Goal: Complete application form

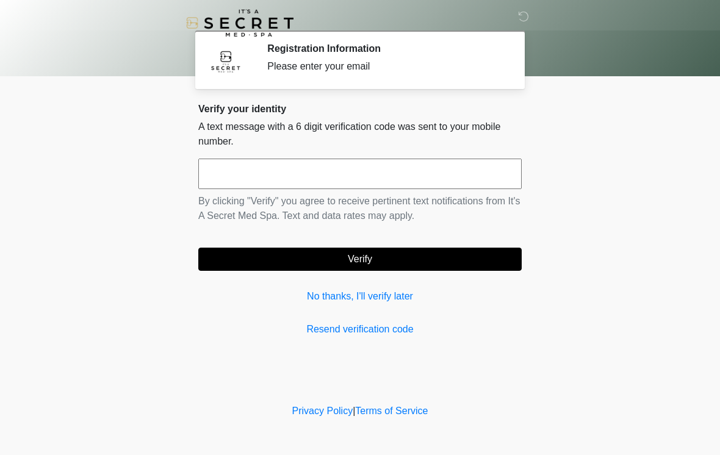
click at [481, 170] on input "text" at bounding box center [360, 174] width 324 height 31
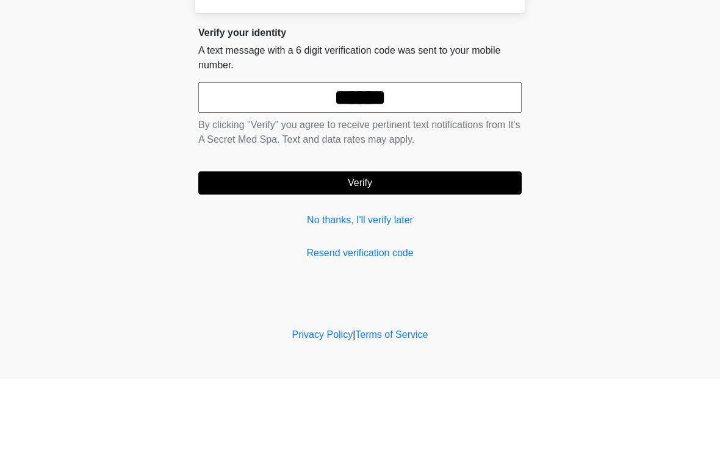
type input "******"
click at [371, 248] on button "Verify" at bounding box center [360, 259] width 324 height 23
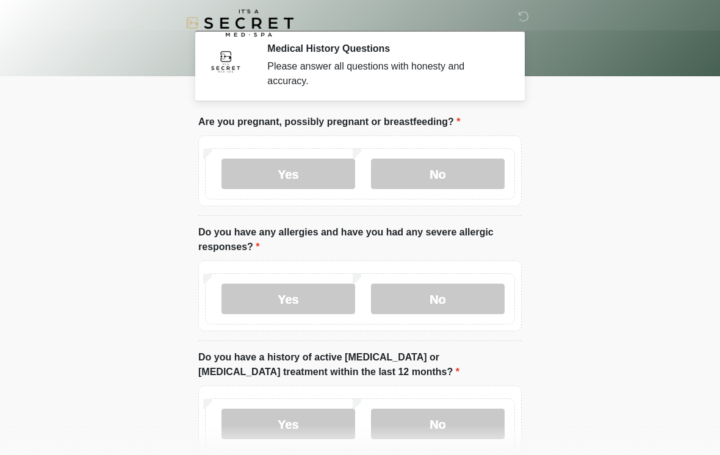
click at [480, 181] on label "No" at bounding box center [438, 174] width 134 height 31
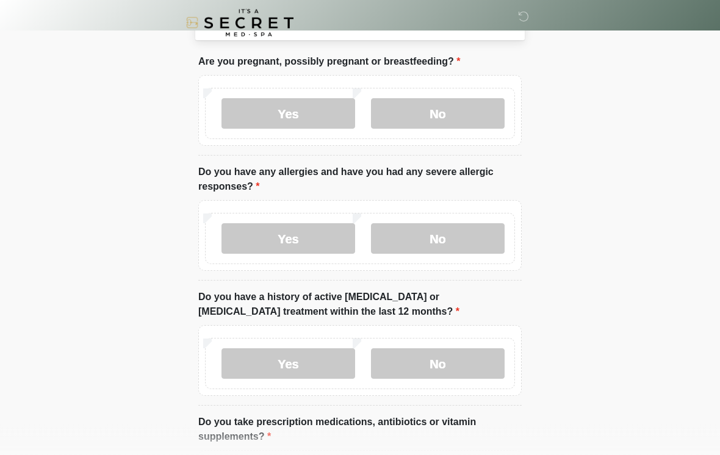
scroll to position [60, 0]
click at [477, 244] on label "No" at bounding box center [438, 238] width 134 height 31
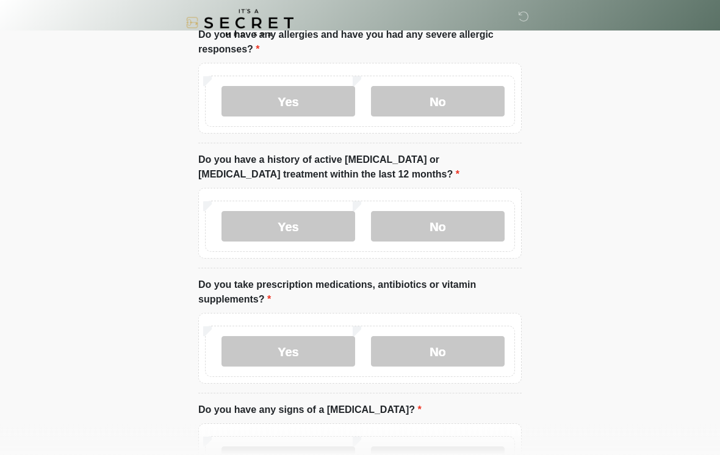
scroll to position [197, 0]
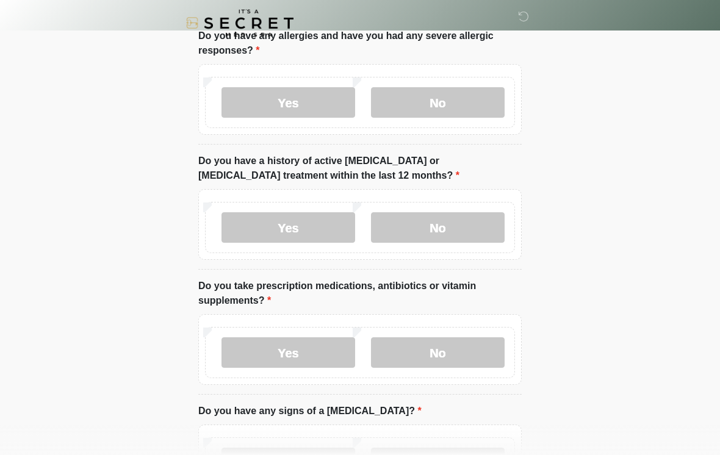
click at [465, 234] on label "No" at bounding box center [438, 227] width 134 height 31
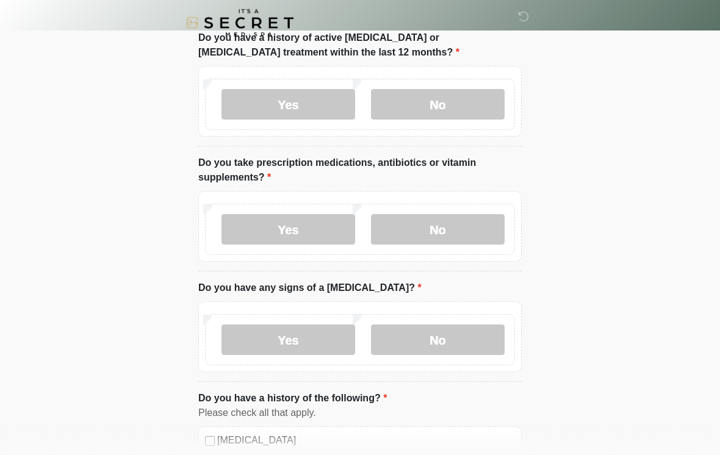
scroll to position [320, 0]
click at [450, 230] on label "No" at bounding box center [438, 229] width 134 height 31
click at [458, 346] on label "No" at bounding box center [438, 340] width 134 height 31
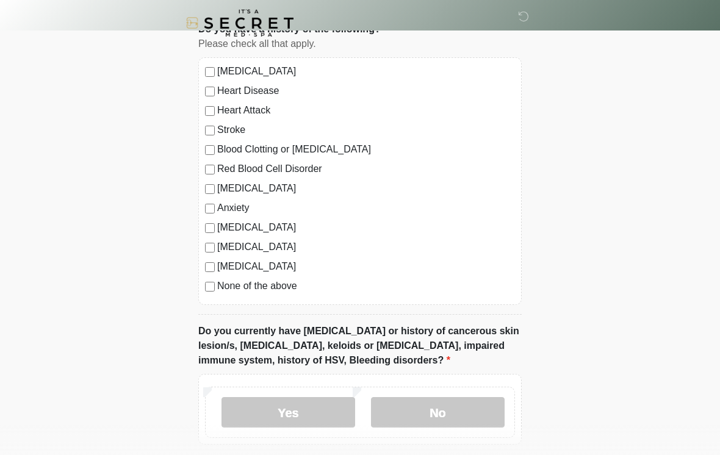
scroll to position [690, 0]
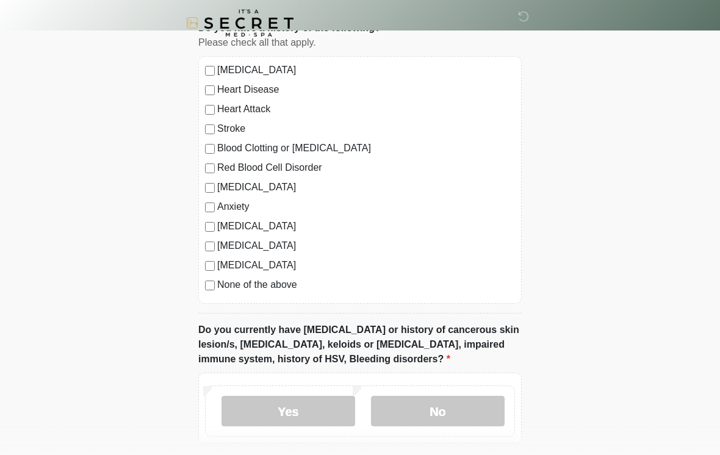
click at [205, 296] on div "[MEDICAL_DATA] Heart Disease Heart Attack Stroke Blood Clotting or [MEDICAL_DAT…" at bounding box center [360, 180] width 324 height 248
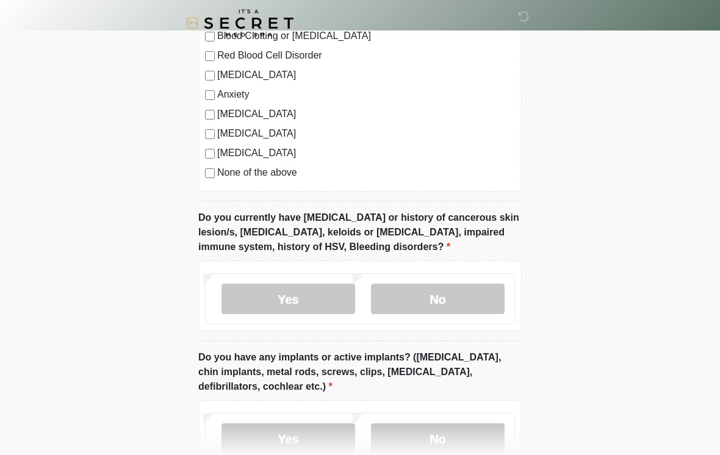
click at [459, 299] on label "No" at bounding box center [438, 299] width 134 height 31
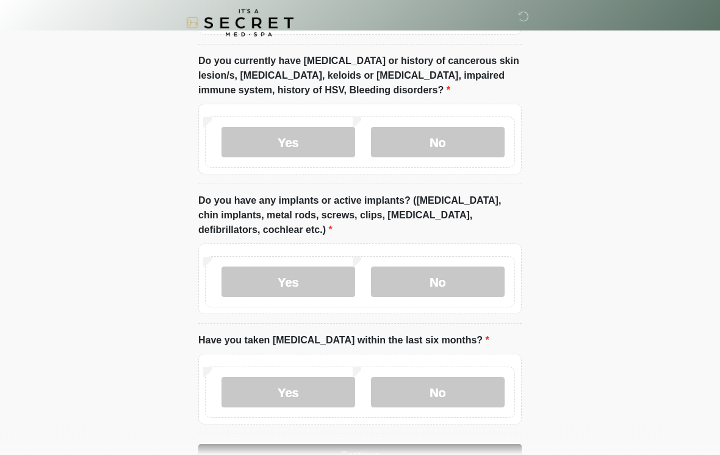
scroll to position [961, 0]
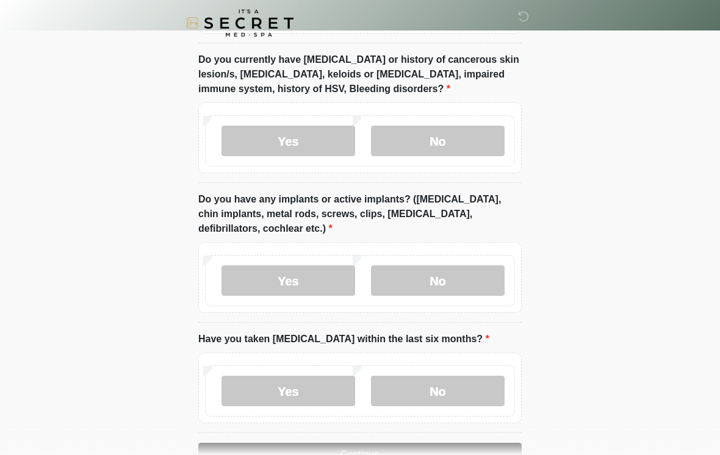
click at [466, 275] on label "No" at bounding box center [438, 281] width 134 height 31
click at [457, 386] on label "No" at bounding box center [438, 391] width 134 height 31
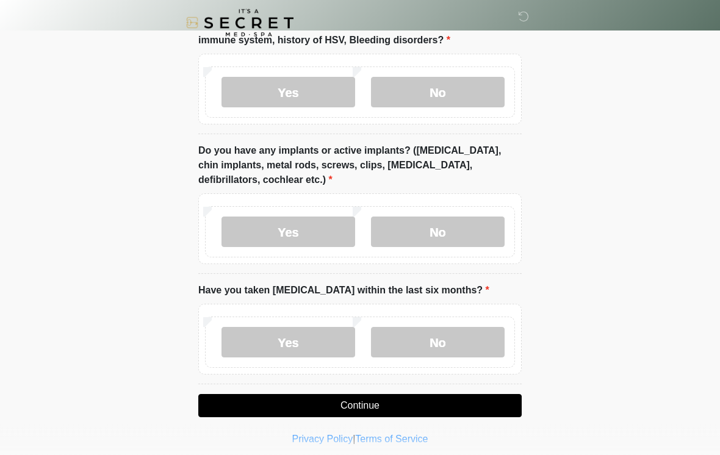
scroll to position [1016, 0]
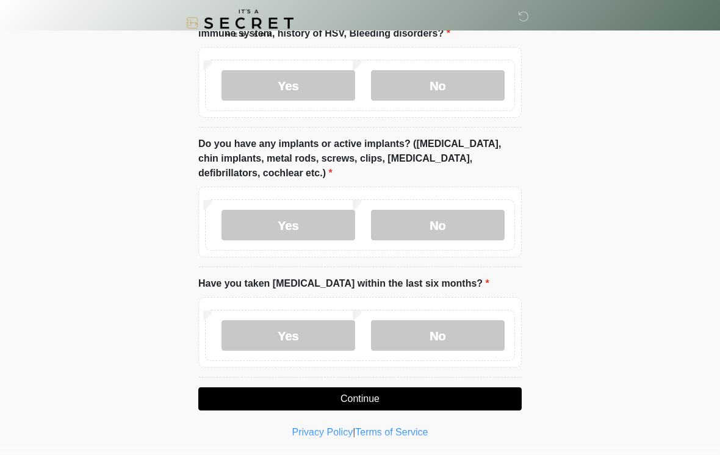
click at [430, 403] on button "Continue" at bounding box center [360, 399] width 324 height 23
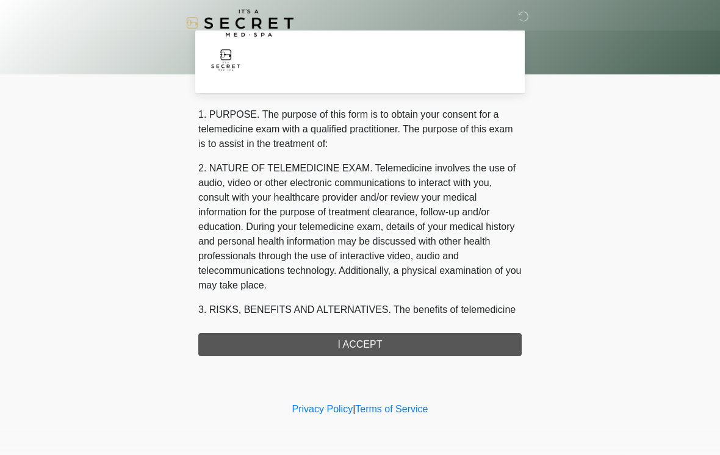
scroll to position [0, 0]
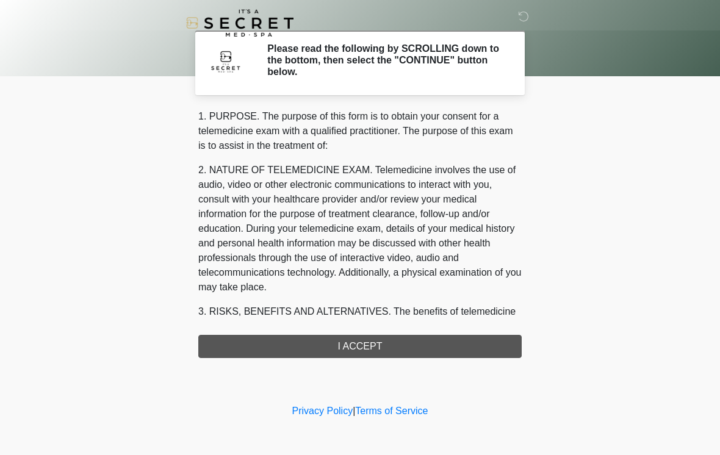
click at [479, 348] on div "1. PURPOSE. The purpose of this form is to obtain your consent for a telemedici…" at bounding box center [360, 233] width 324 height 249
click at [404, 349] on div "1. PURPOSE. The purpose of this form is to obtain your consent for a telemedici…" at bounding box center [360, 233] width 324 height 249
click at [374, 352] on div "1. PURPOSE. The purpose of this form is to obtain your consent for a telemedici…" at bounding box center [360, 233] width 324 height 249
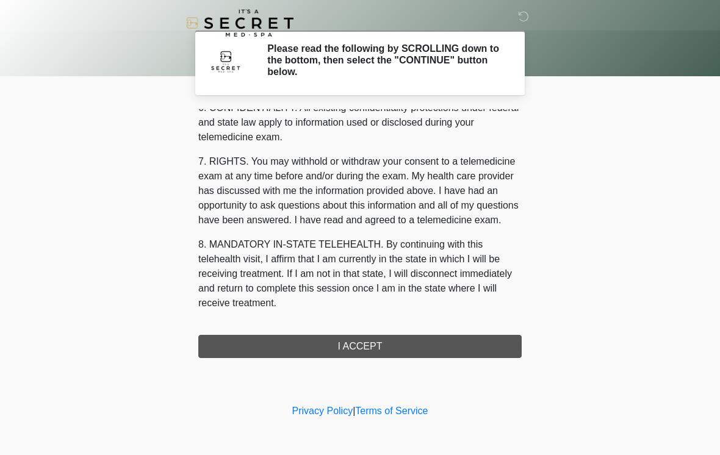
scroll to position [497, 0]
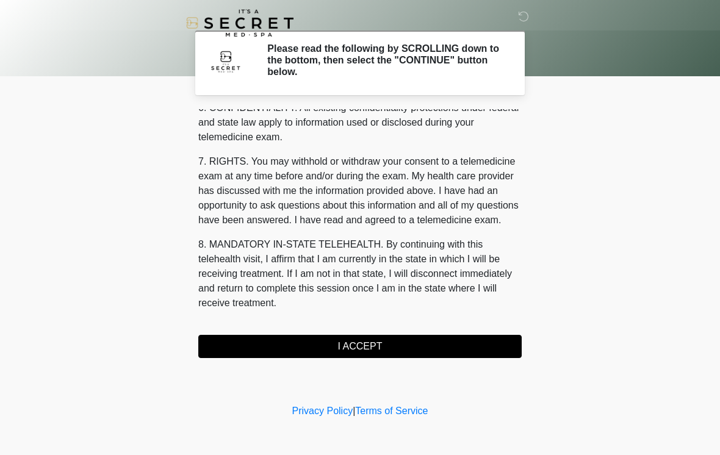
click at [393, 346] on button "I ACCEPT" at bounding box center [360, 346] width 324 height 23
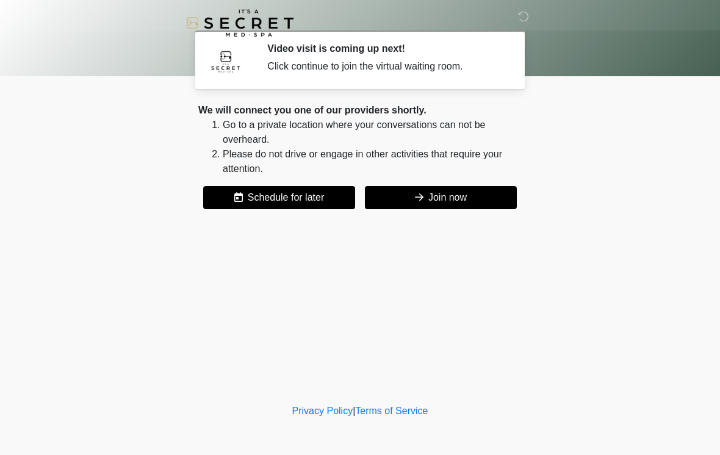
click at [474, 204] on button "Join now" at bounding box center [441, 197] width 152 height 23
click at [466, 195] on button "Join now" at bounding box center [441, 197] width 152 height 23
